Goal: Information Seeking & Learning: Learn about a topic

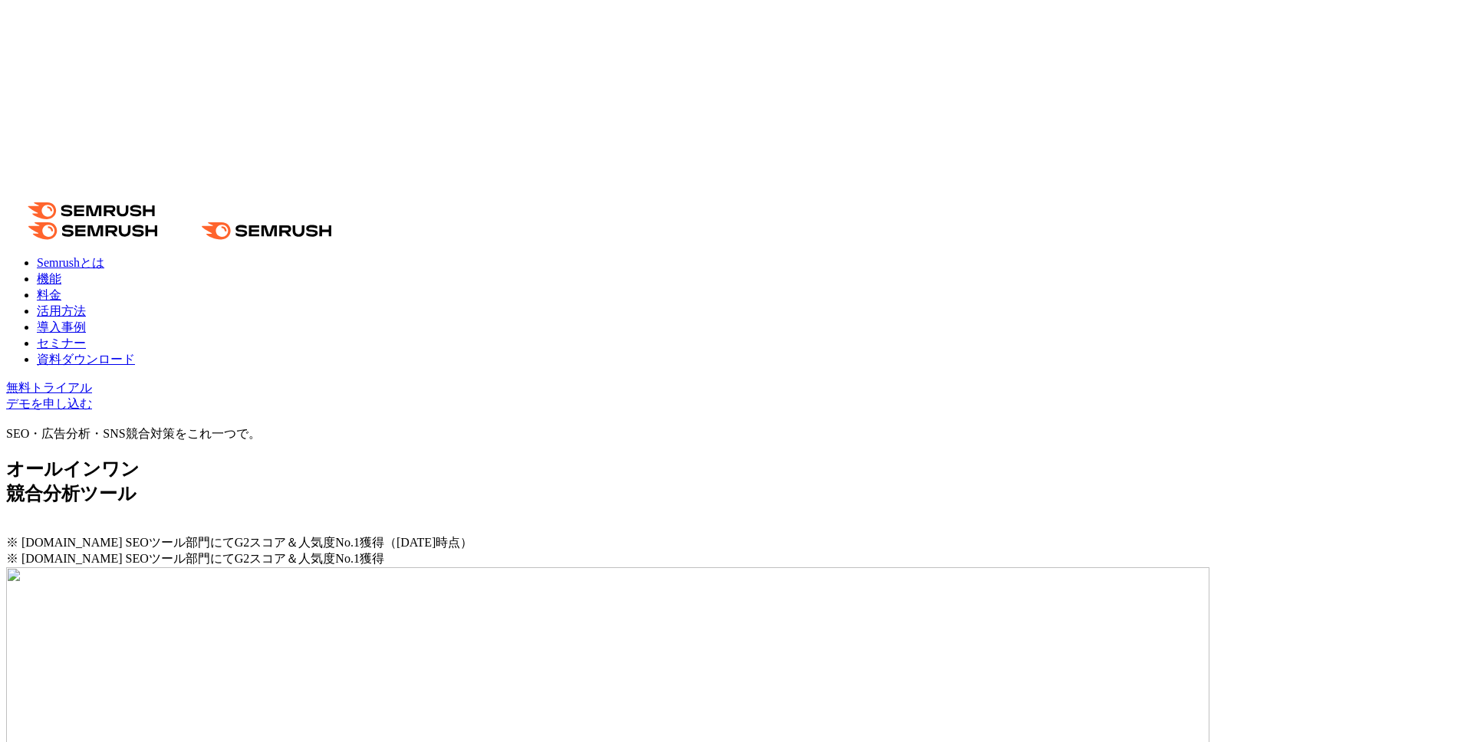
click at [86, 321] on link "導入事例" at bounding box center [61, 327] width 49 height 13
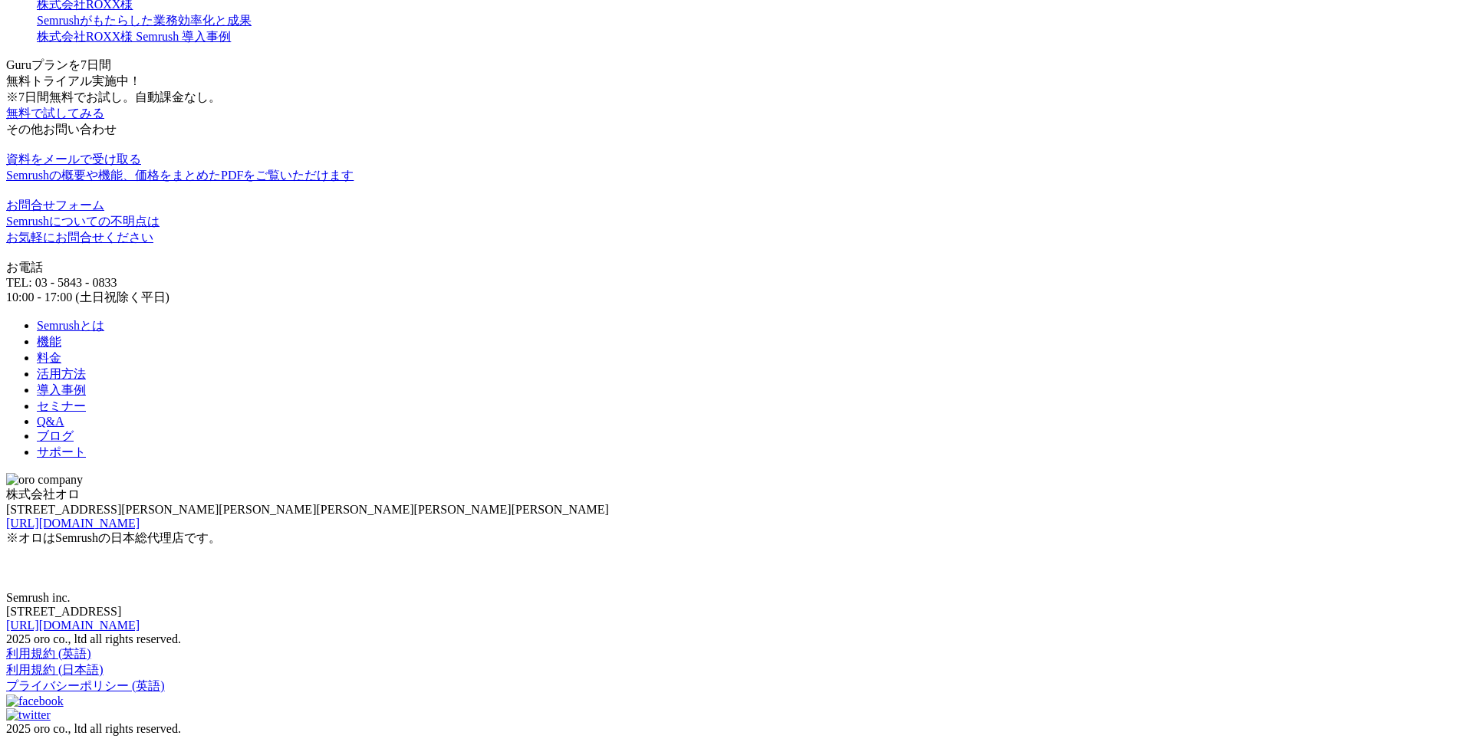
click at [690, 13] on div "株式会社ROXX様" at bounding box center [746, 5] width 1418 height 16
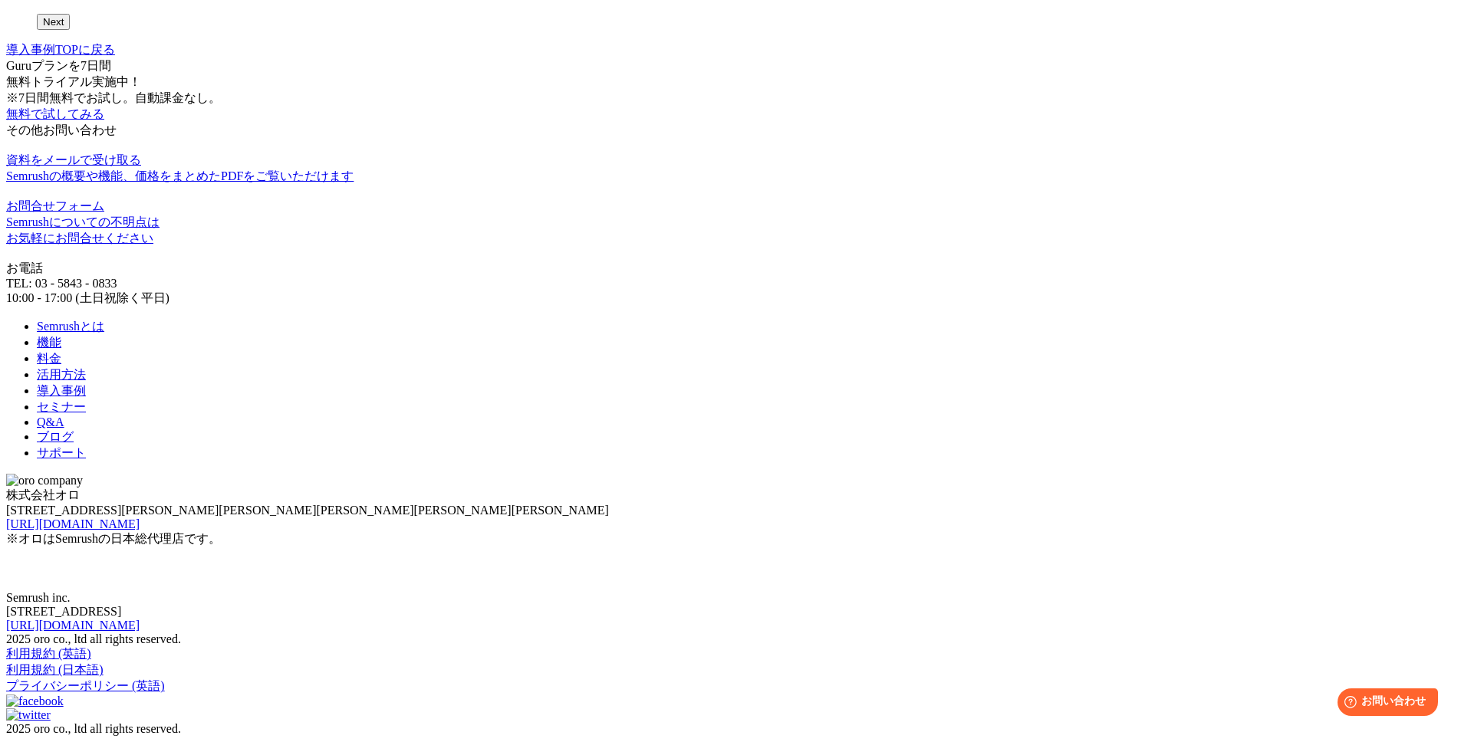
scroll to position [2399, 0]
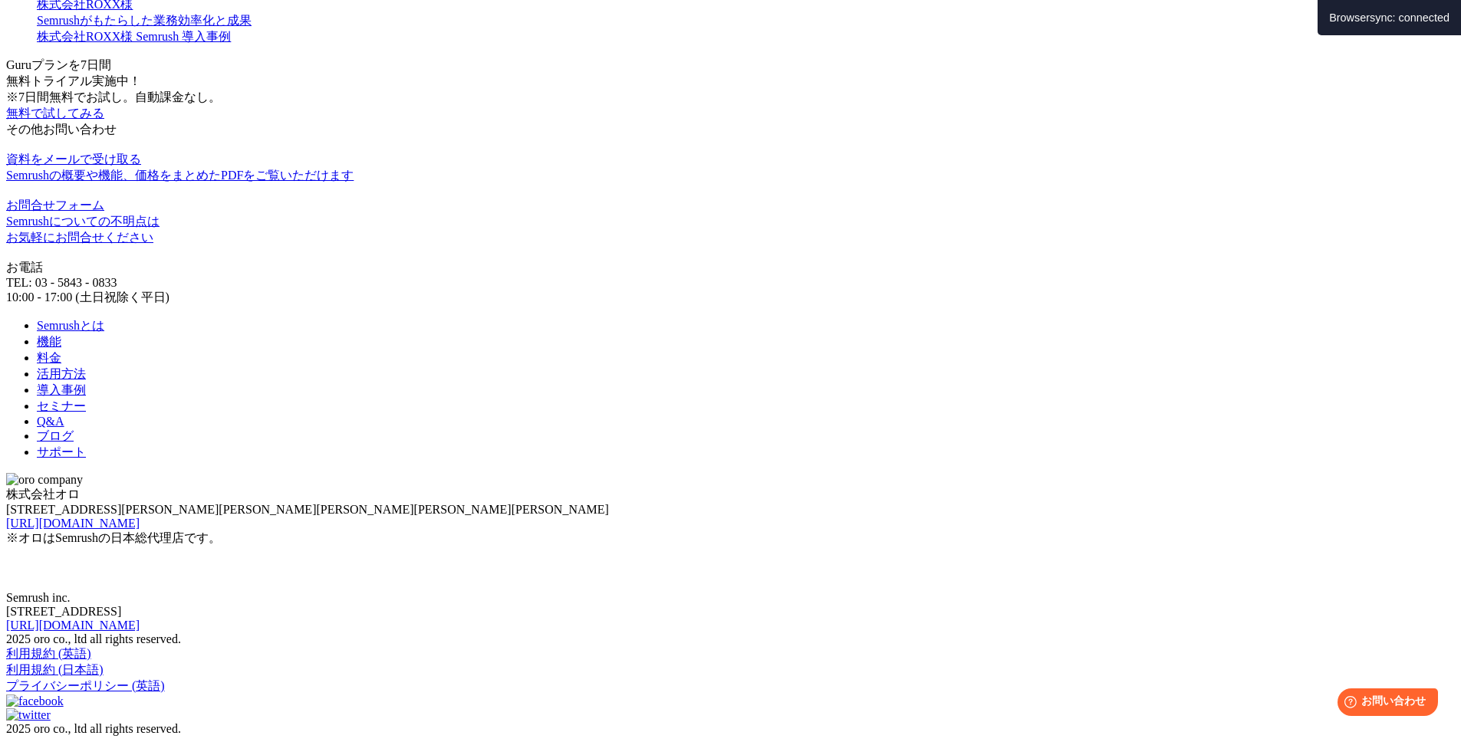
scroll to position [1738, 0]
